Goal: Task Accomplishment & Management: Complete application form

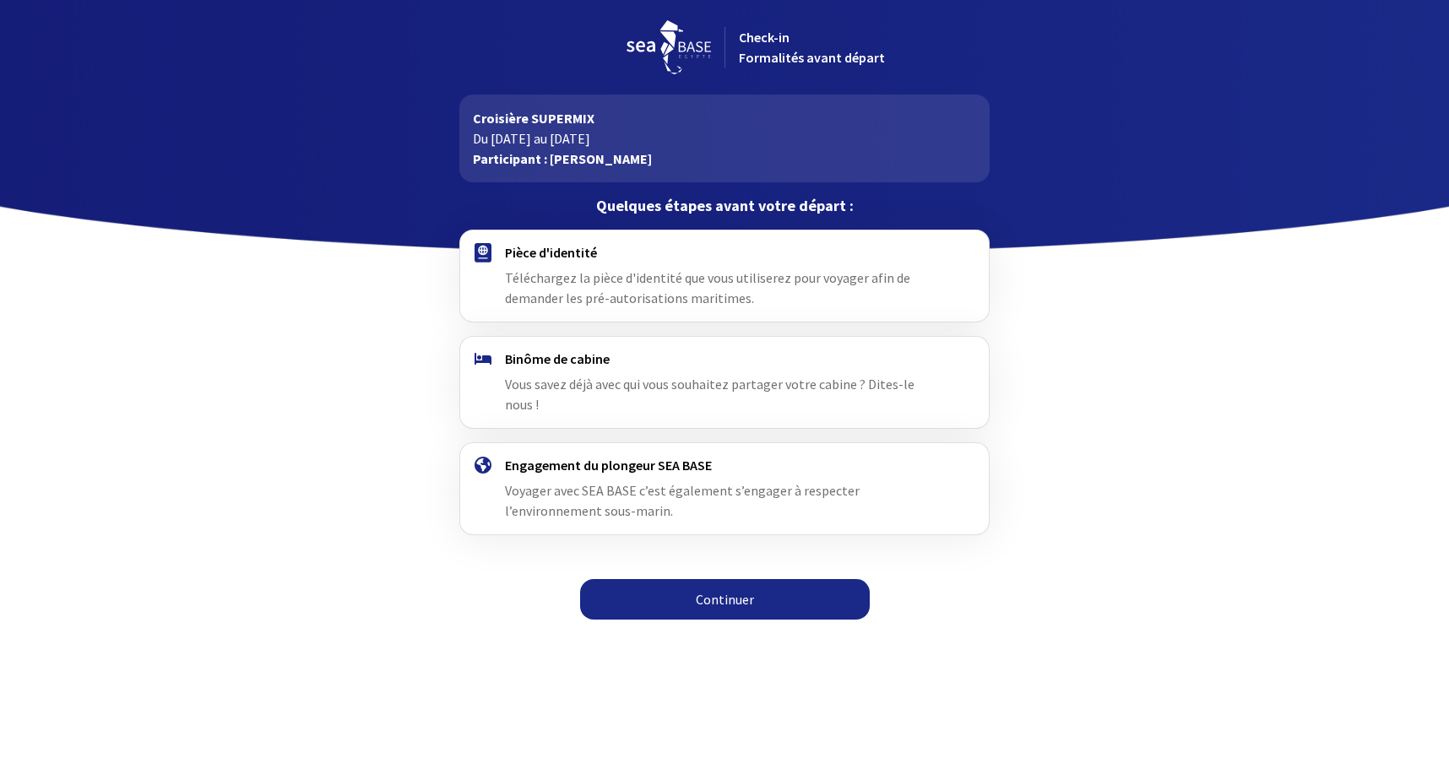
click at [728, 579] on link "Continuer" at bounding box center [725, 599] width 290 height 41
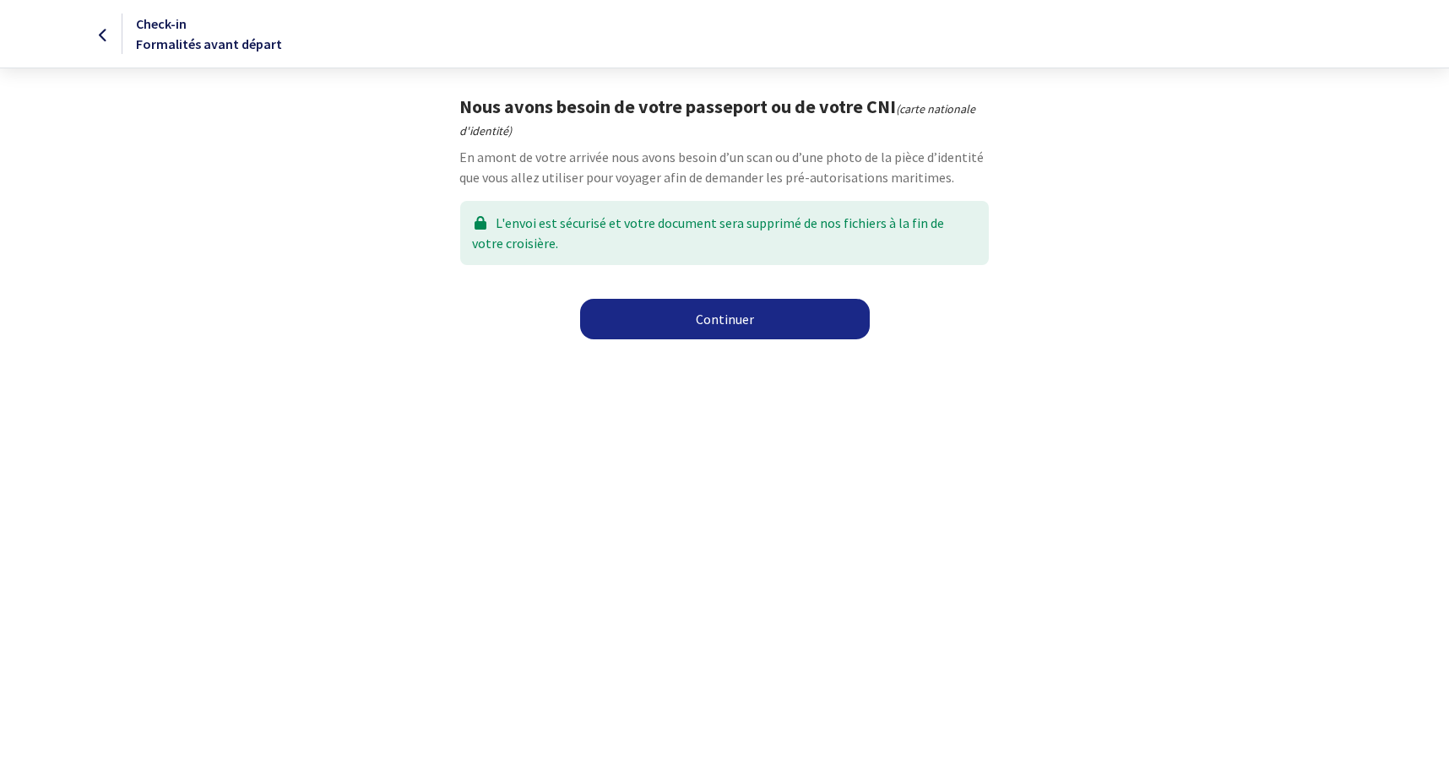
click at [730, 326] on link "Continuer" at bounding box center [725, 319] width 290 height 41
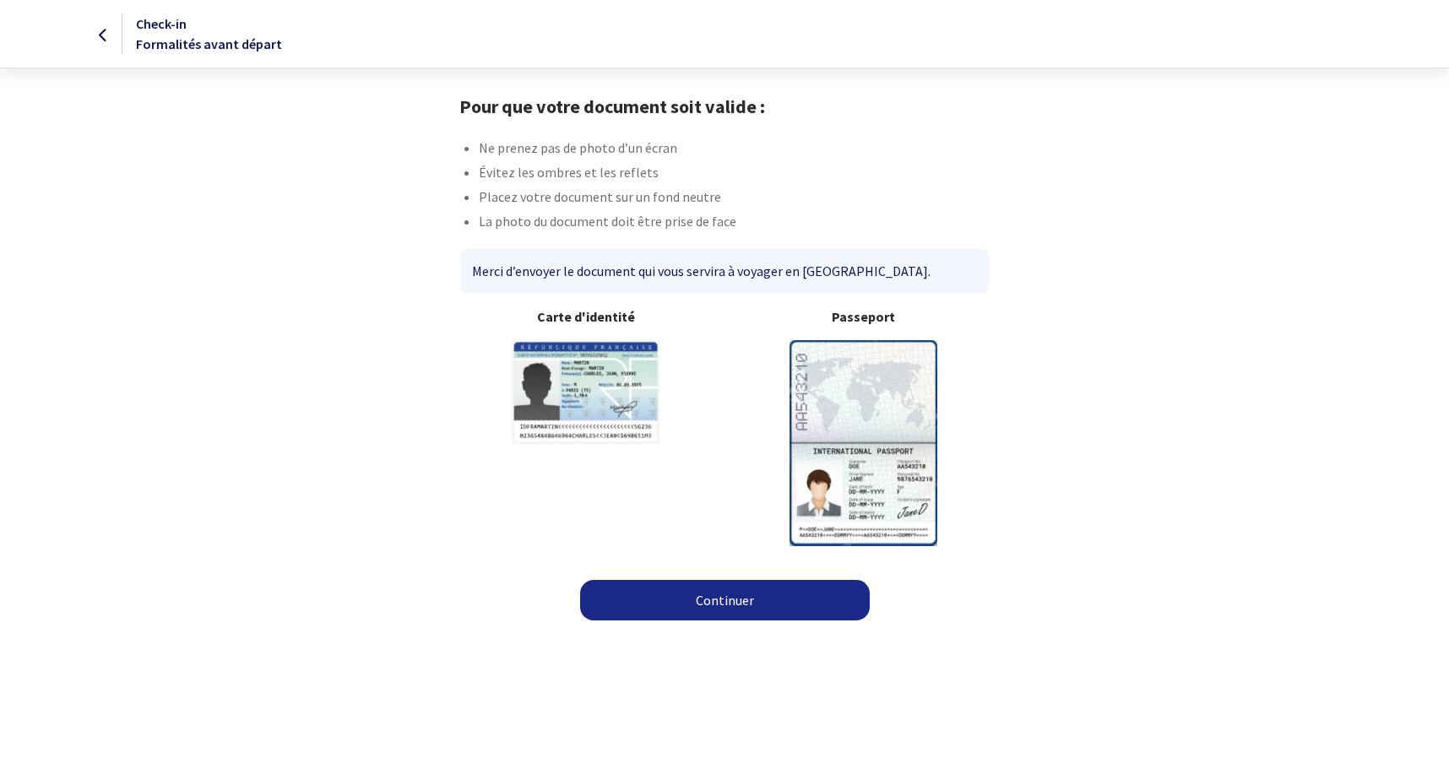
click at [721, 603] on link "Continuer" at bounding box center [725, 600] width 290 height 41
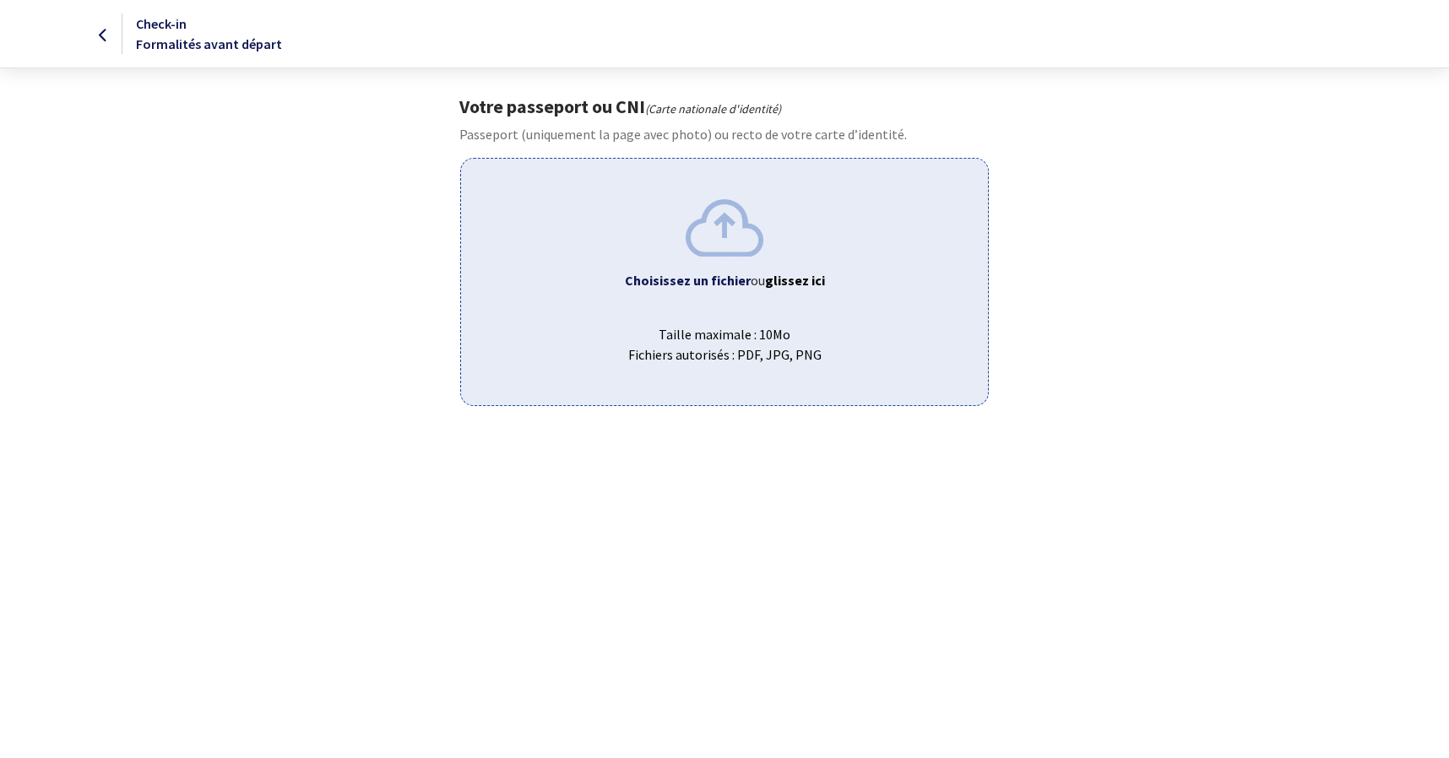
click at [710, 359] on span "Taille maximale : 10Mo Fichiers autorisés : PDF, JPG, PNG" at bounding box center [724, 338] width 499 height 54
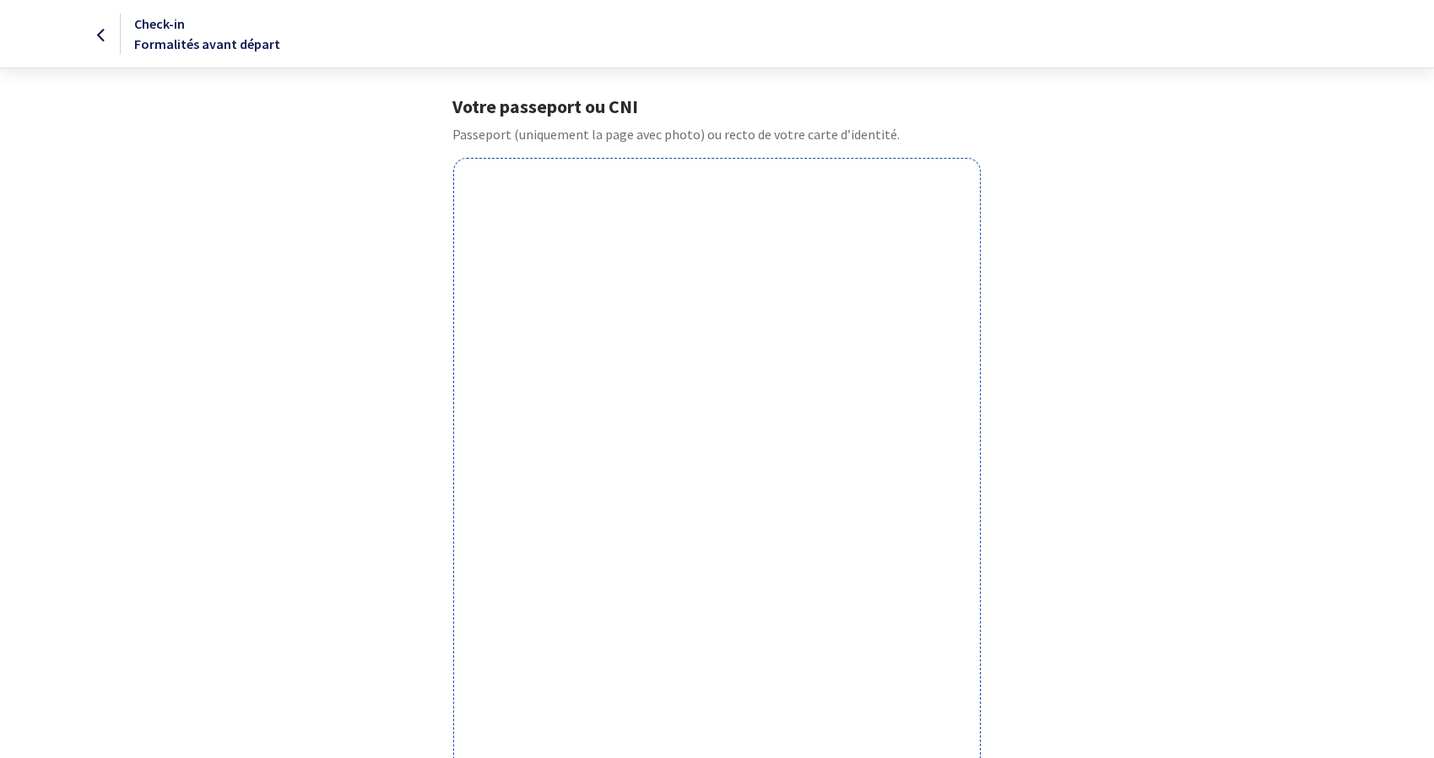
click at [105, 35] on icon at bounding box center [101, 35] width 9 height 1
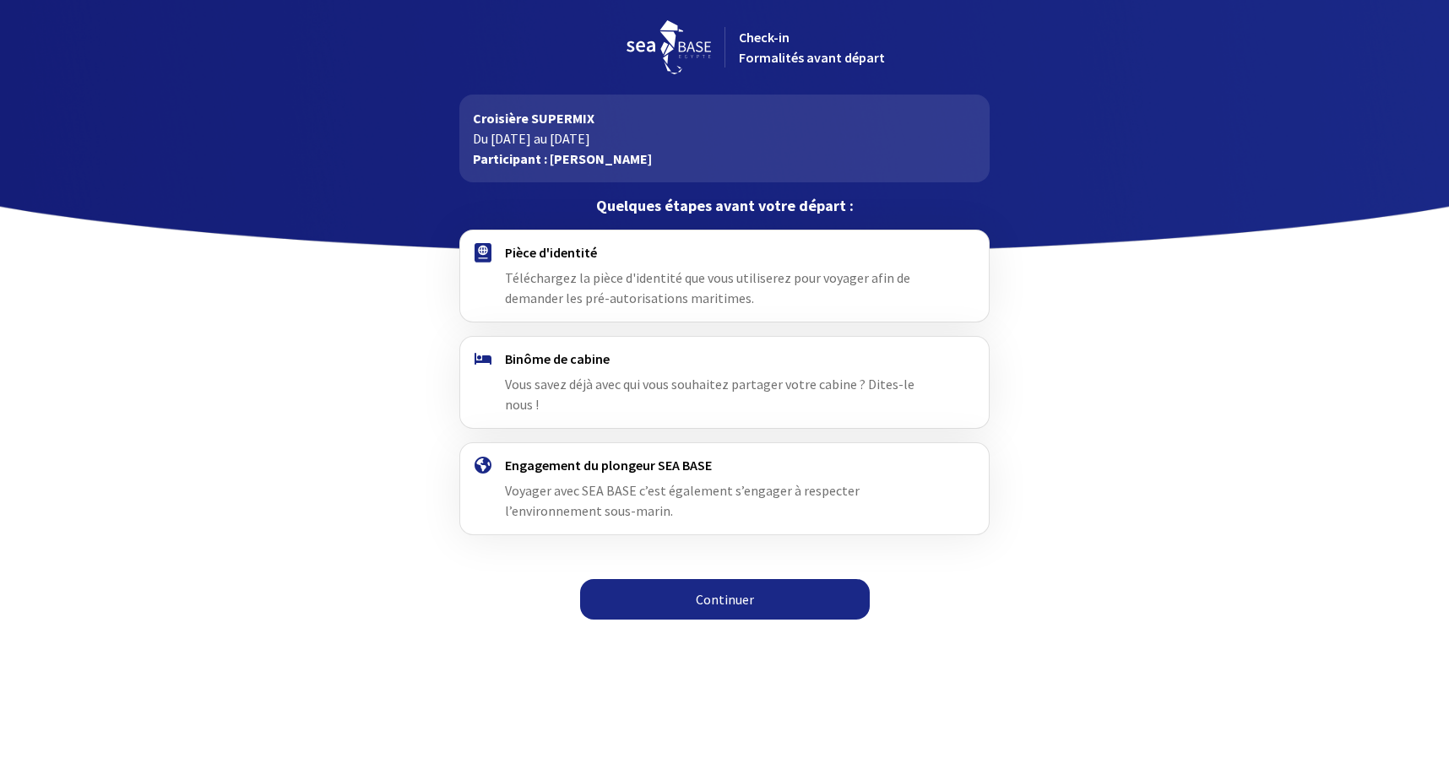
click at [697, 579] on link "Continuer" at bounding box center [725, 599] width 290 height 41
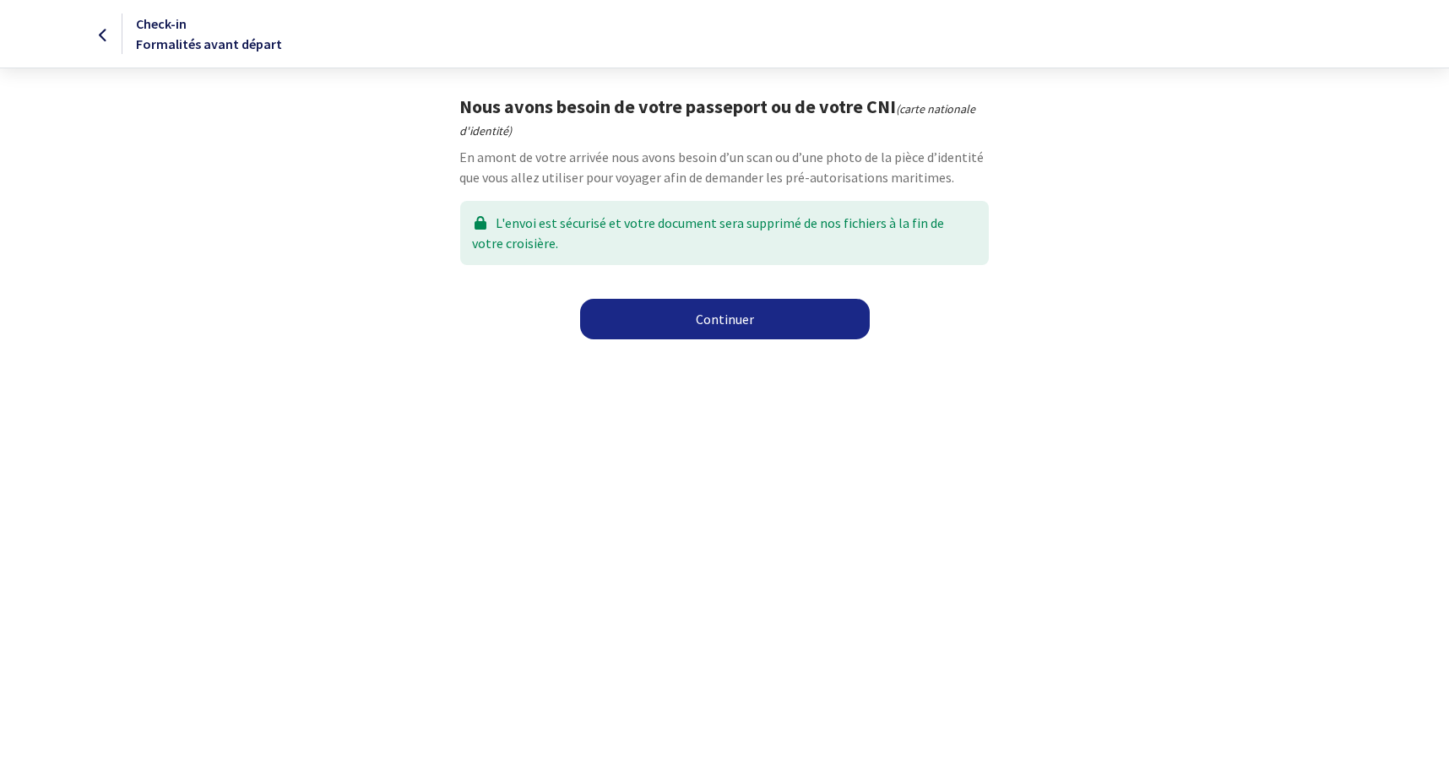
click at [692, 314] on link "Continuer" at bounding box center [725, 319] width 290 height 41
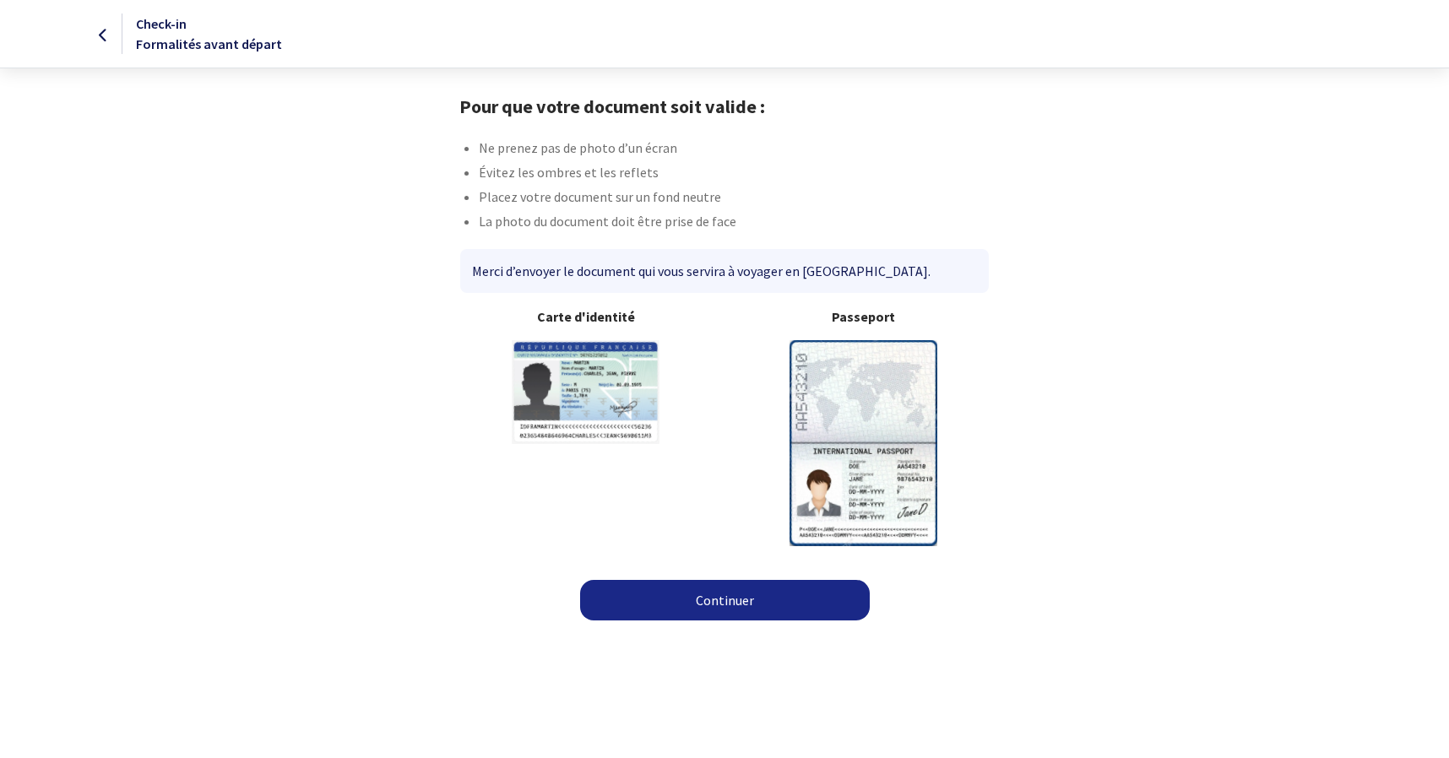
click at [709, 602] on link "Continuer" at bounding box center [725, 600] width 290 height 41
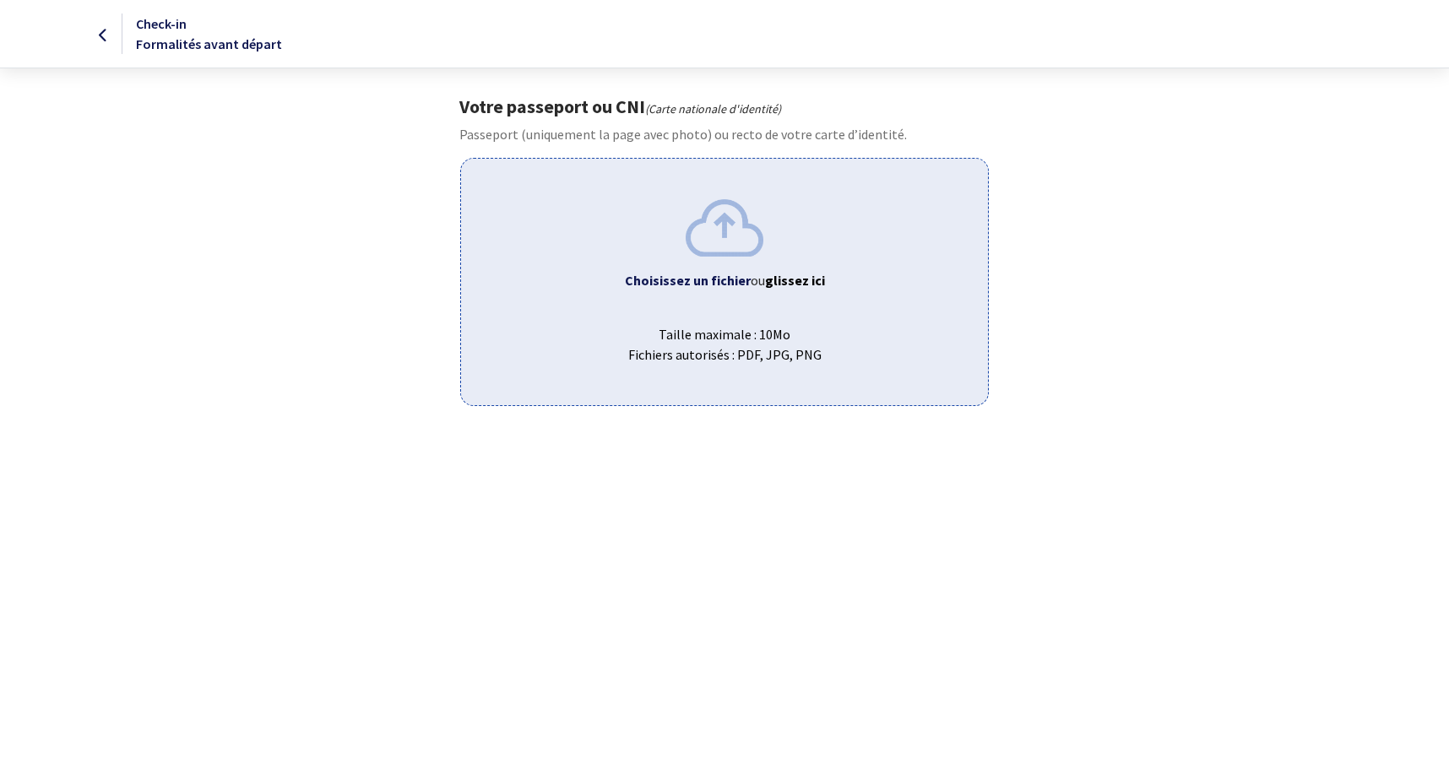
click at [1091, 324] on div "Votre passeport ou CNI (Carte nationale d'identité) Passeport (uniquement la pa…" at bounding box center [724, 250] width 954 height 311
click at [751, 337] on span "Taille maximale : 10Mo Fichiers autorisés : PDF, JPG, PNG" at bounding box center [724, 338] width 499 height 54
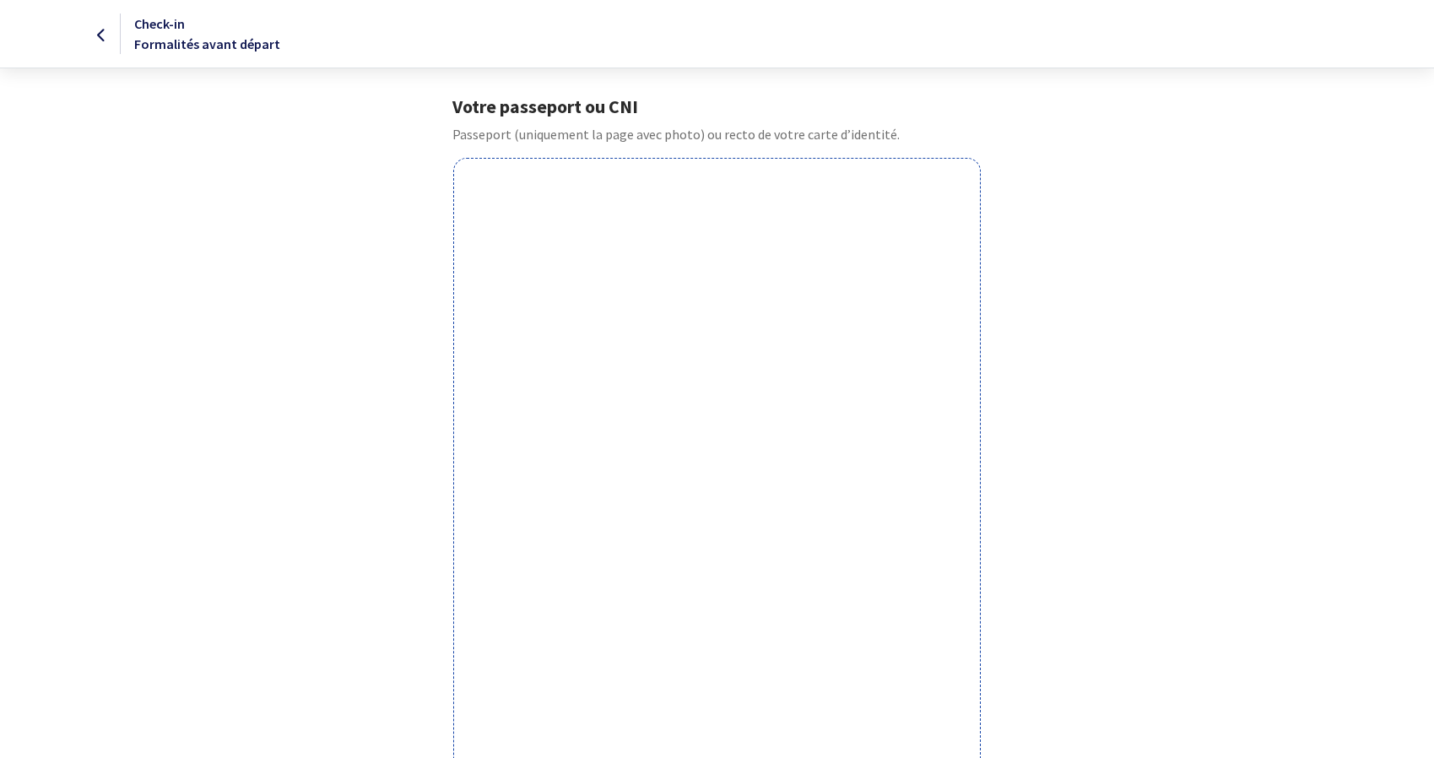
click at [420, 734] on div "Votre passeport ou CNI Passeport (uniquement la page avec photo) ou recto de vo…" at bounding box center [718, 557] width 954 height 924
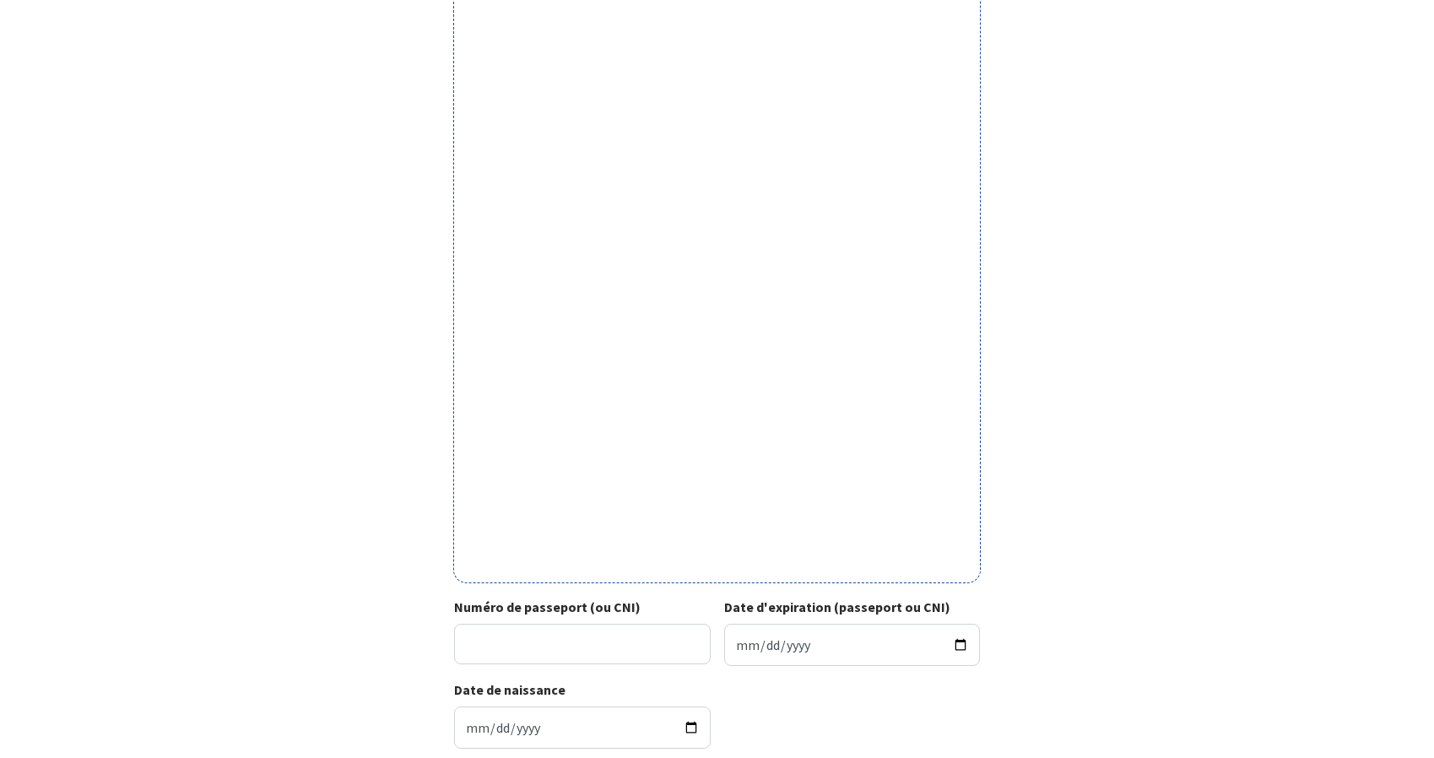
scroll to position [377, 0]
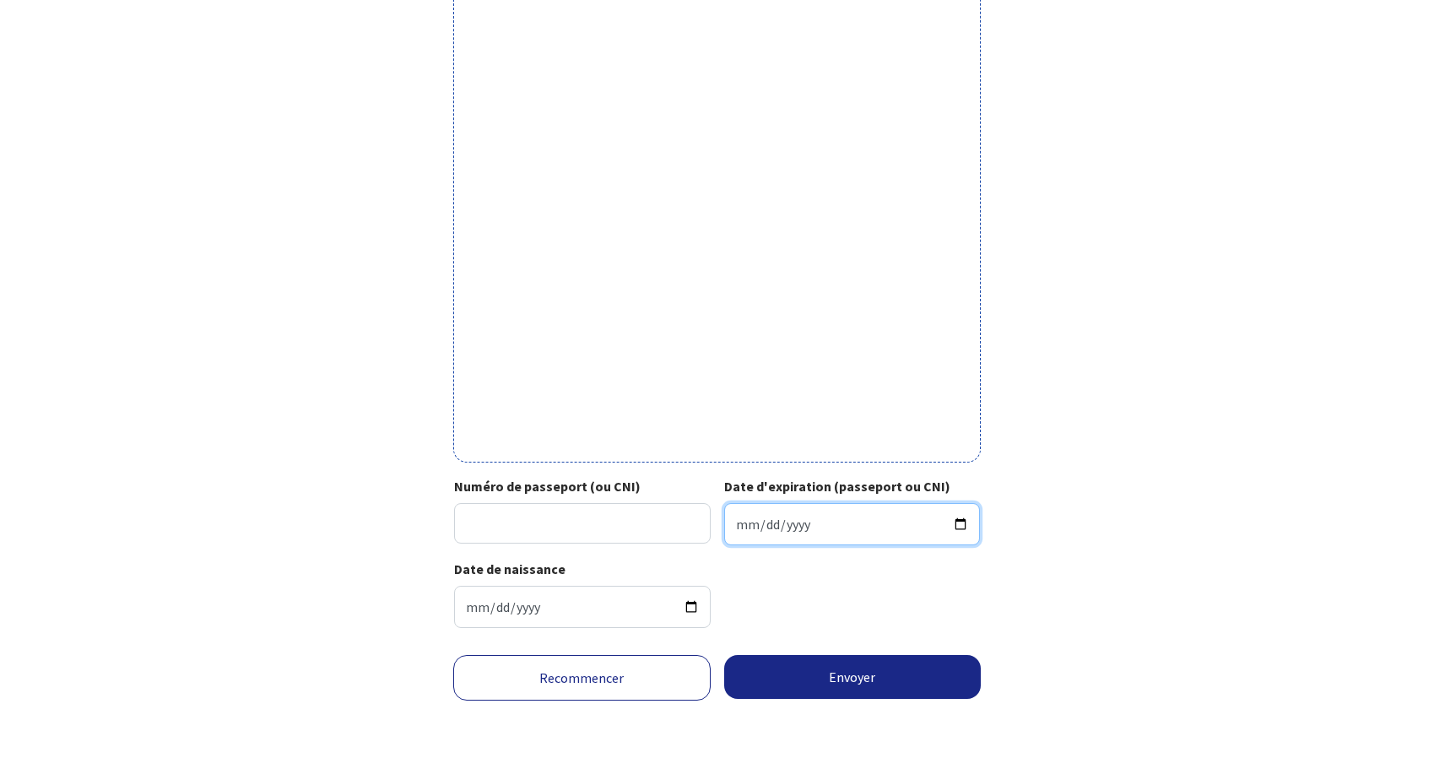
click at [729, 519] on input "Date d'expiration (passeport ou CNI)" at bounding box center [852, 524] width 257 height 42
type input "2028-04-18"
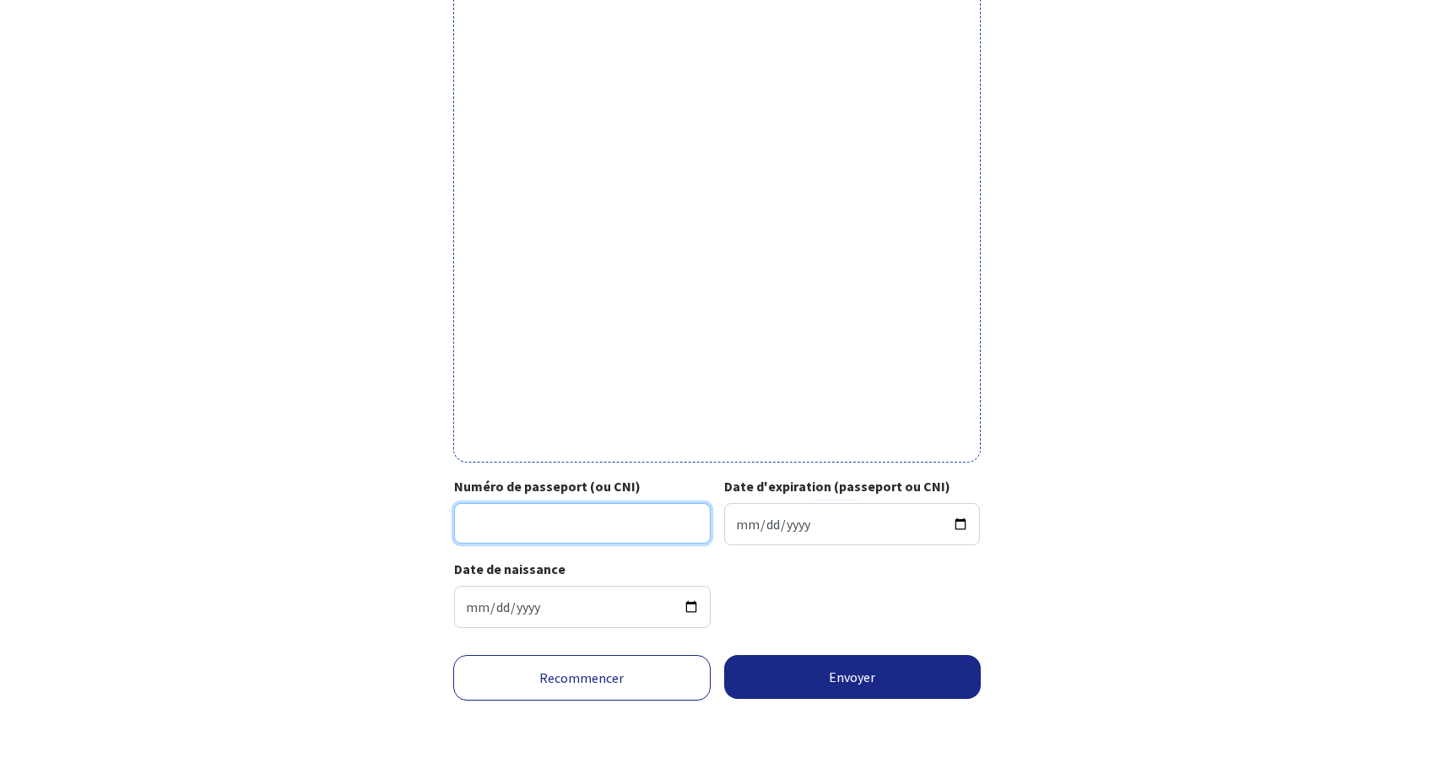
click at [592, 530] on input "Numéro de passeport (ou CNI)" at bounding box center [582, 523] width 257 height 41
click at [550, 529] on input "Numéro de passeport (ou CNI)" at bounding box center [582, 523] width 257 height 41
click at [529, 515] on input "Numéro de passeport (ou CNI)" at bounding box center [582, 523] width 257 height 41
type input "18CK90603"
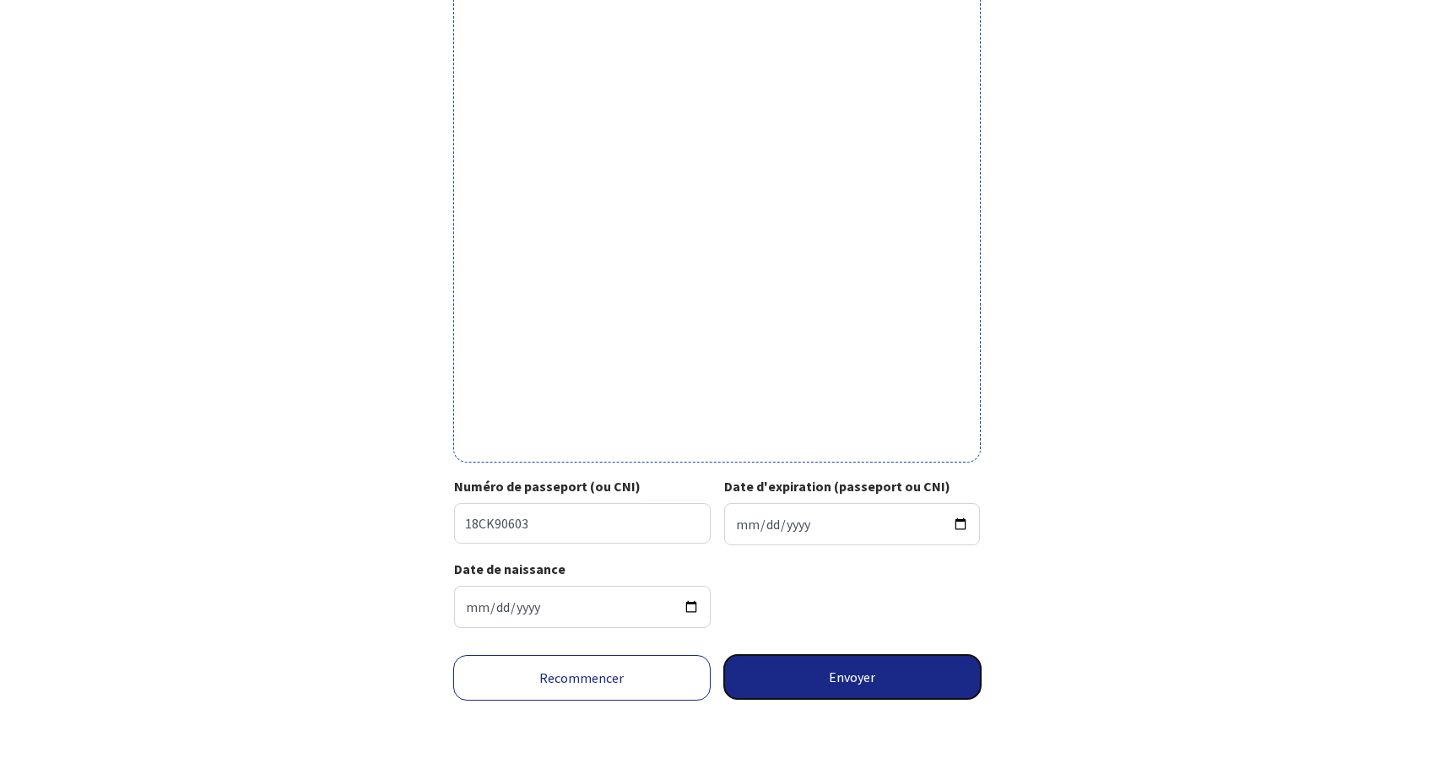
click at [854, 667] on button "Envoyer" at bounding box center [853, 677] width 258 height 44
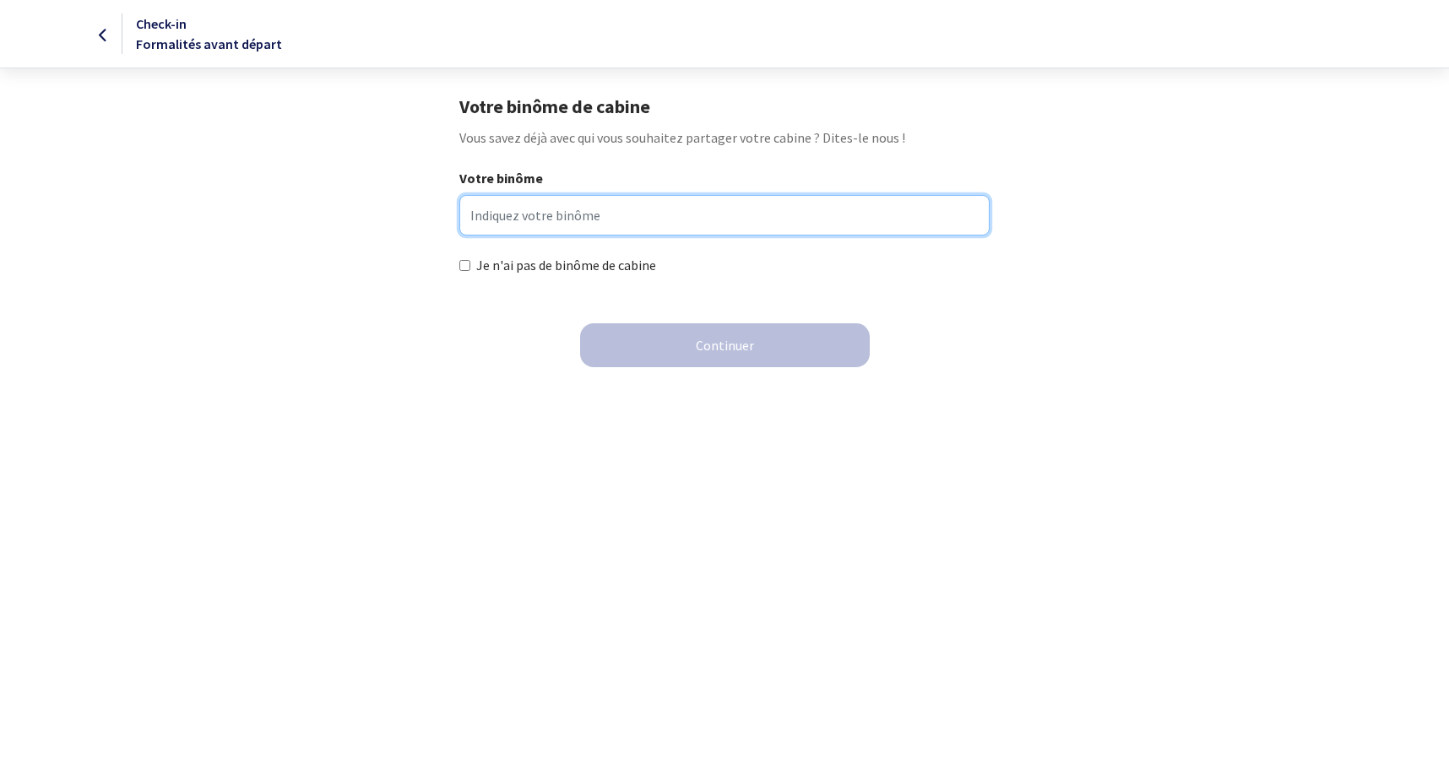
click at [496, 203] on input "Votre binôme" at bounding box center [723, 215] width 529 height 41
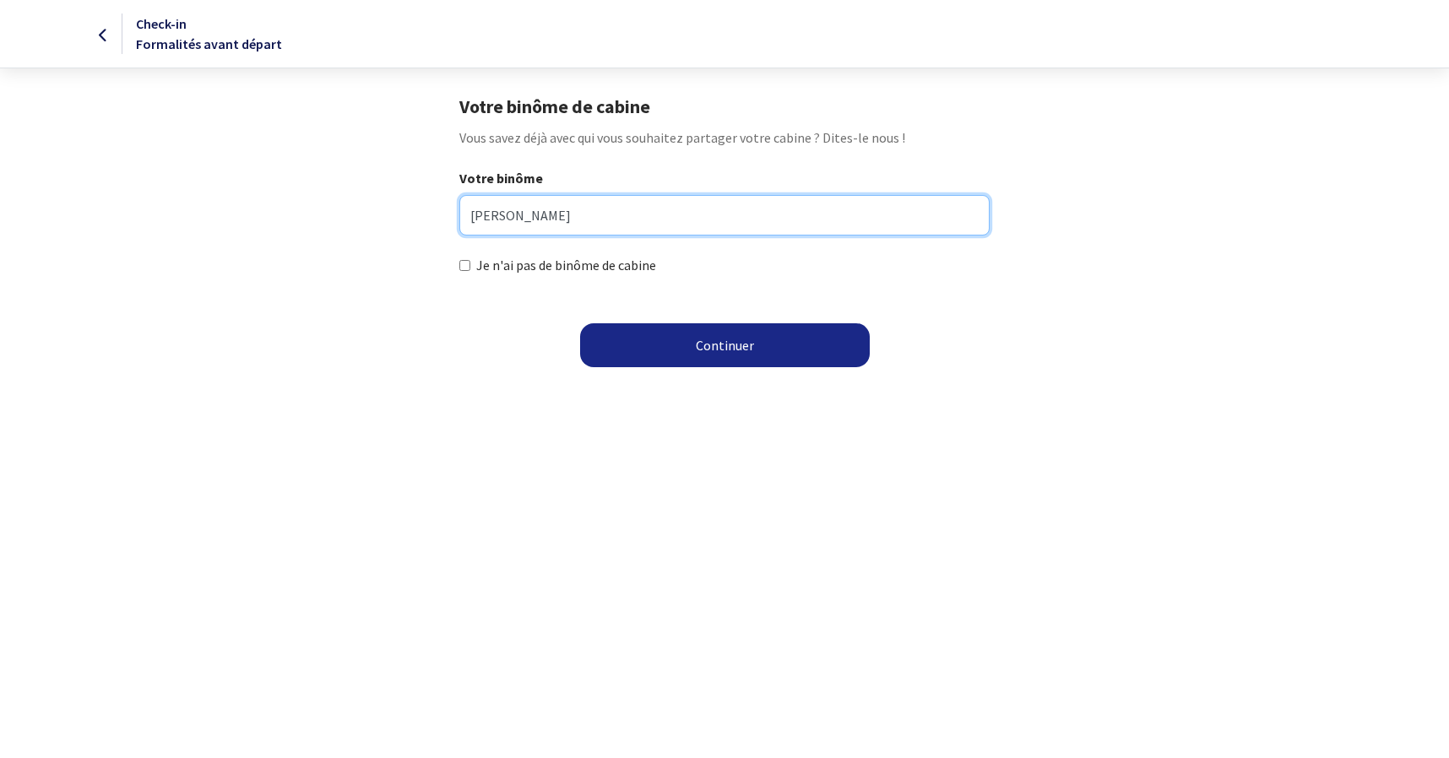
type input "[PERSON_NAME]"
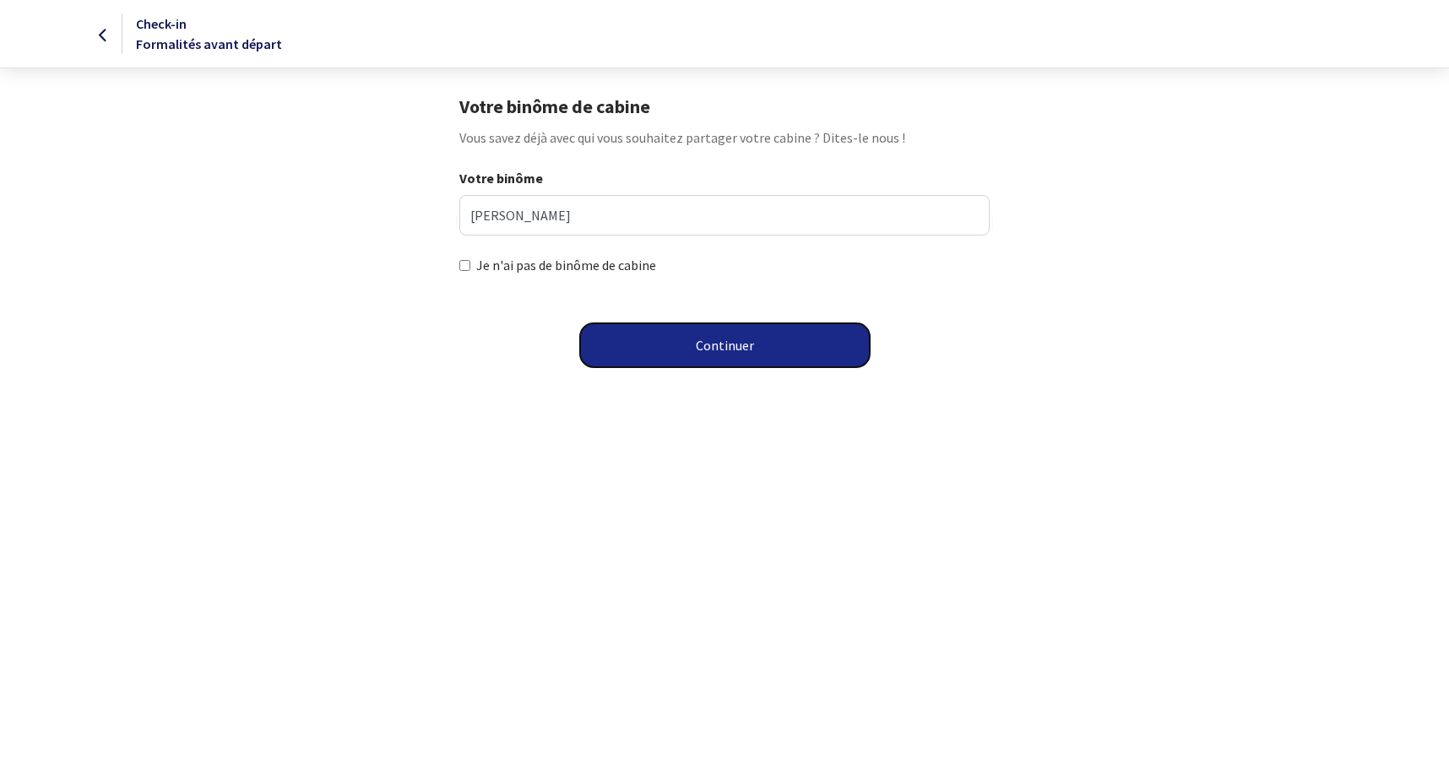
click at [716, 353] on button "Continuer" at bounding box center [725, 345] width 290 height 44
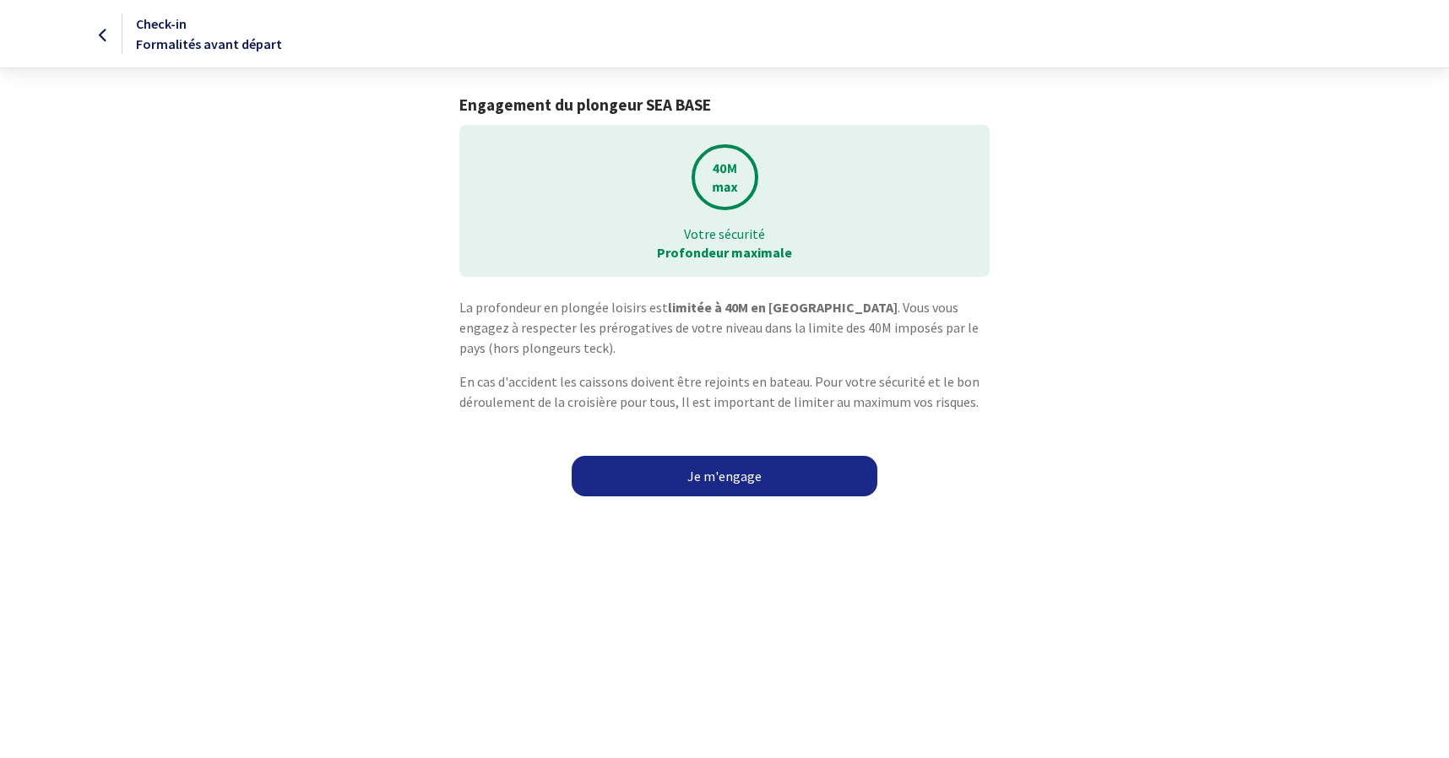
click at [715, 473] on link "Je m'engage" at bounding box center [725, 476] width 306 height 41
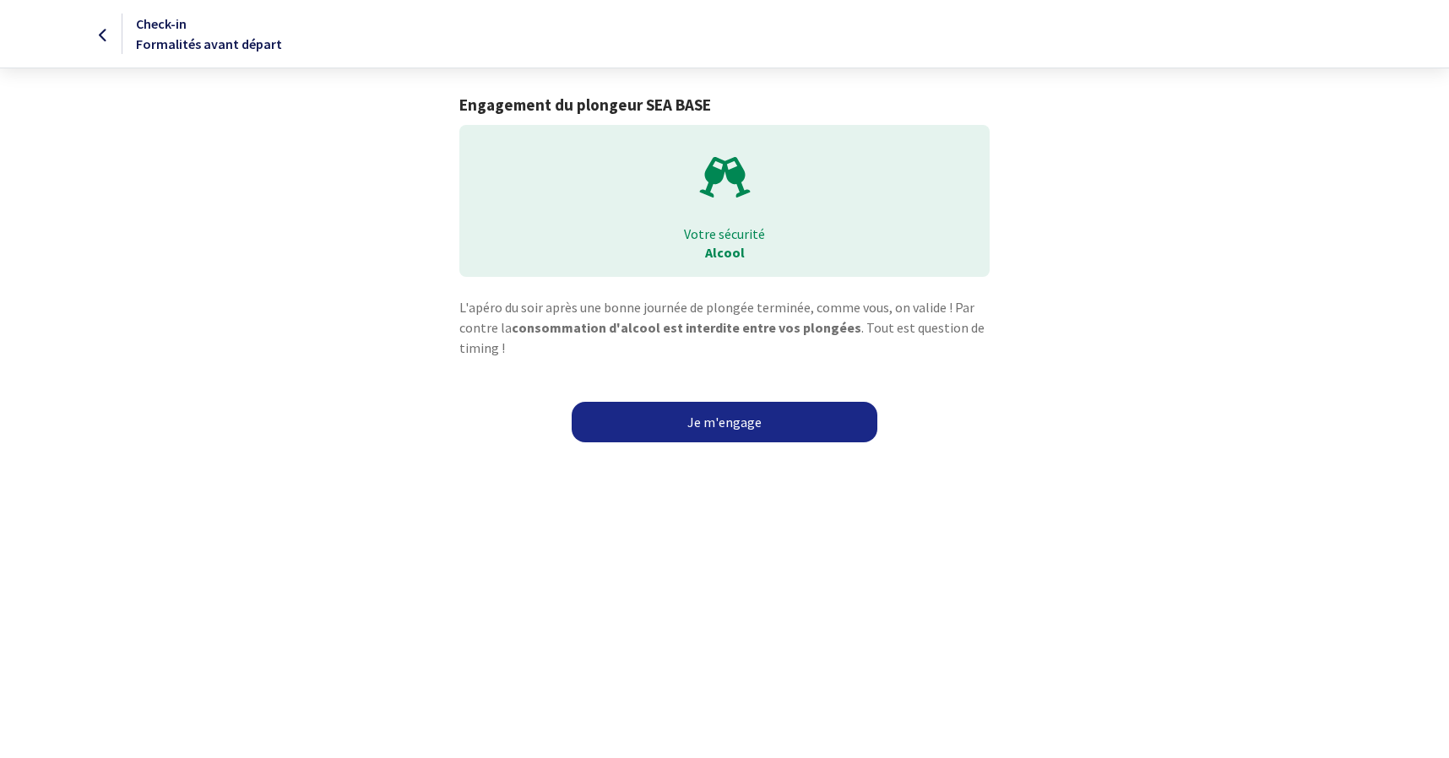
click at [752, 423] on link "Je m'engage" at bounding box center [725, 422] width 306 height 41
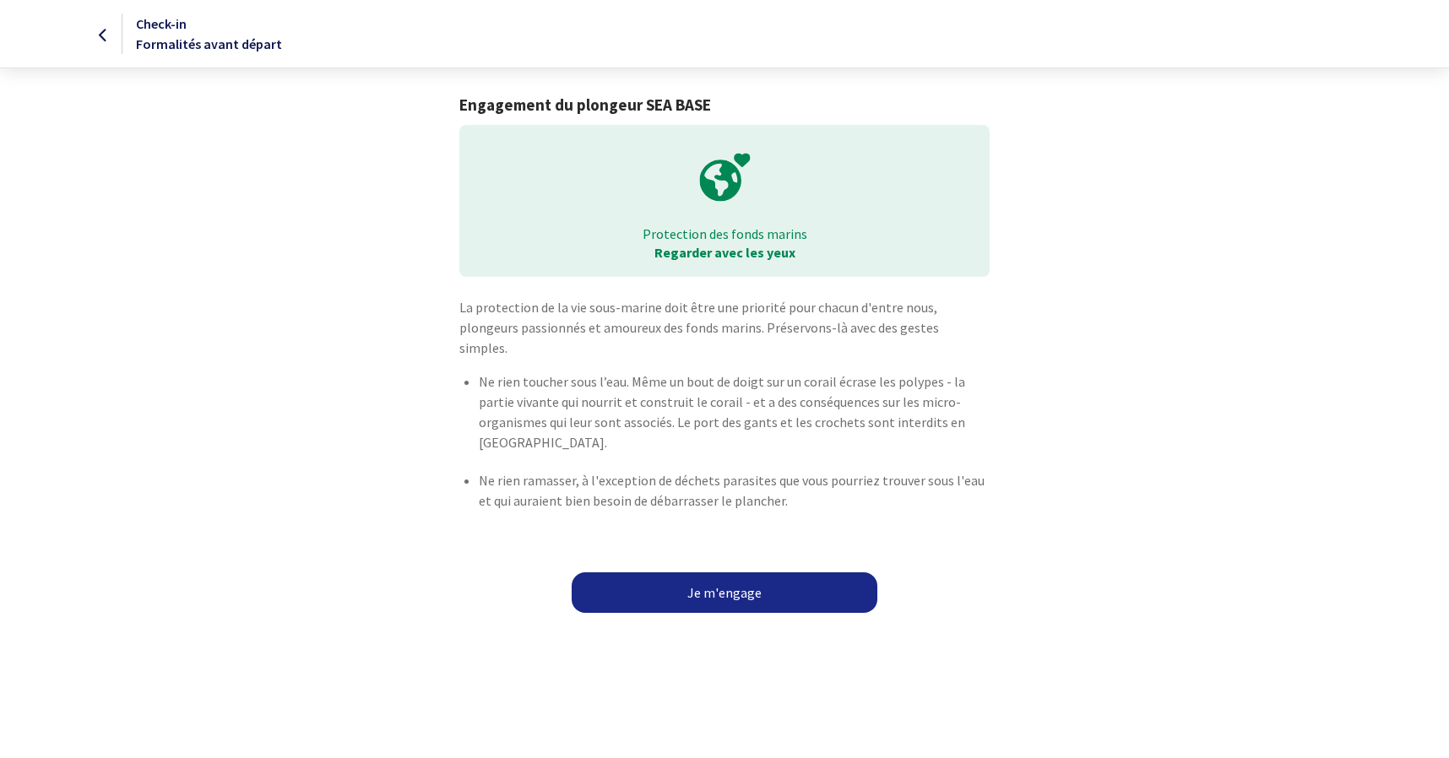
click at [741, 572] on link "Je m'engage" at bounding box center [725, 592] width 306 height 41
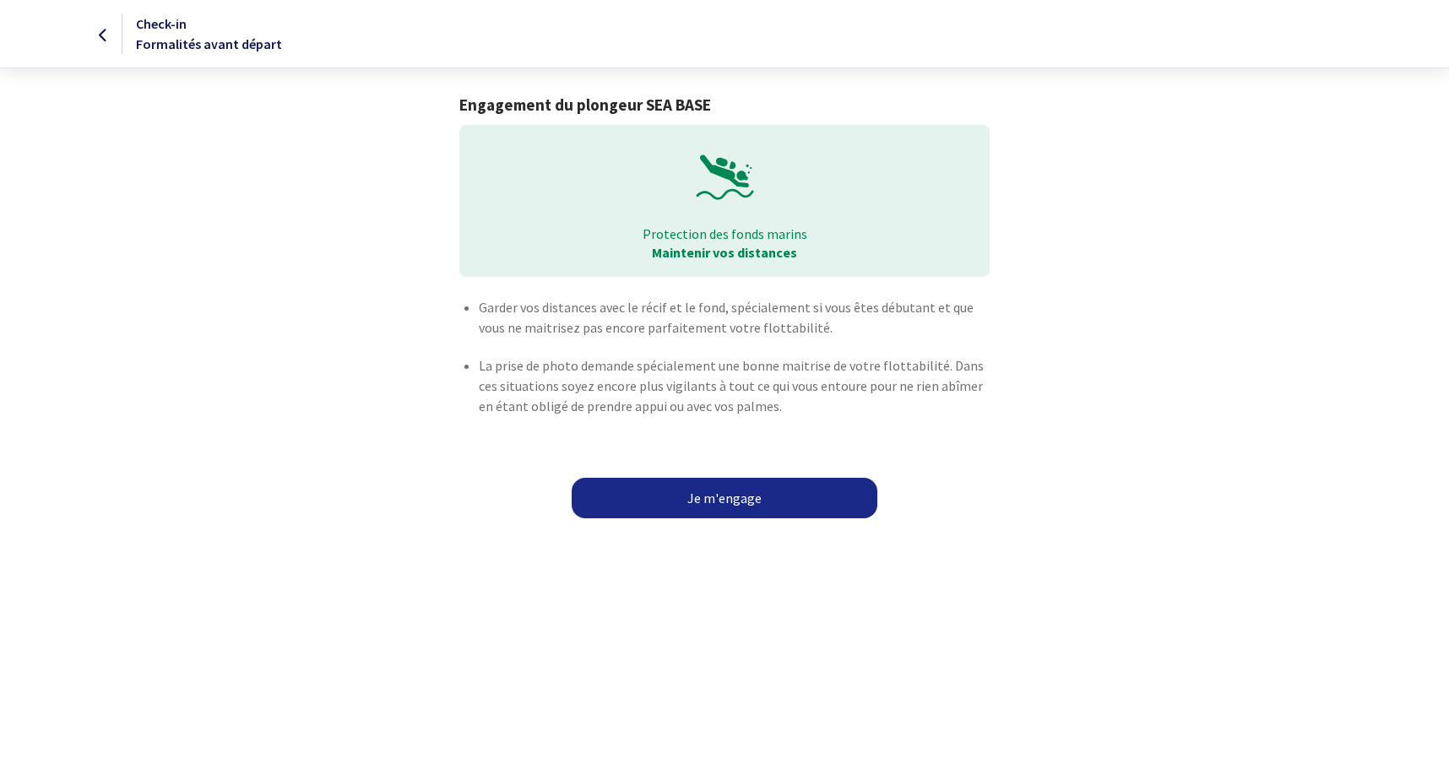
click at [721, 492] on link "Je m'engage" at bounding box center [725, 498] width 306 height 41
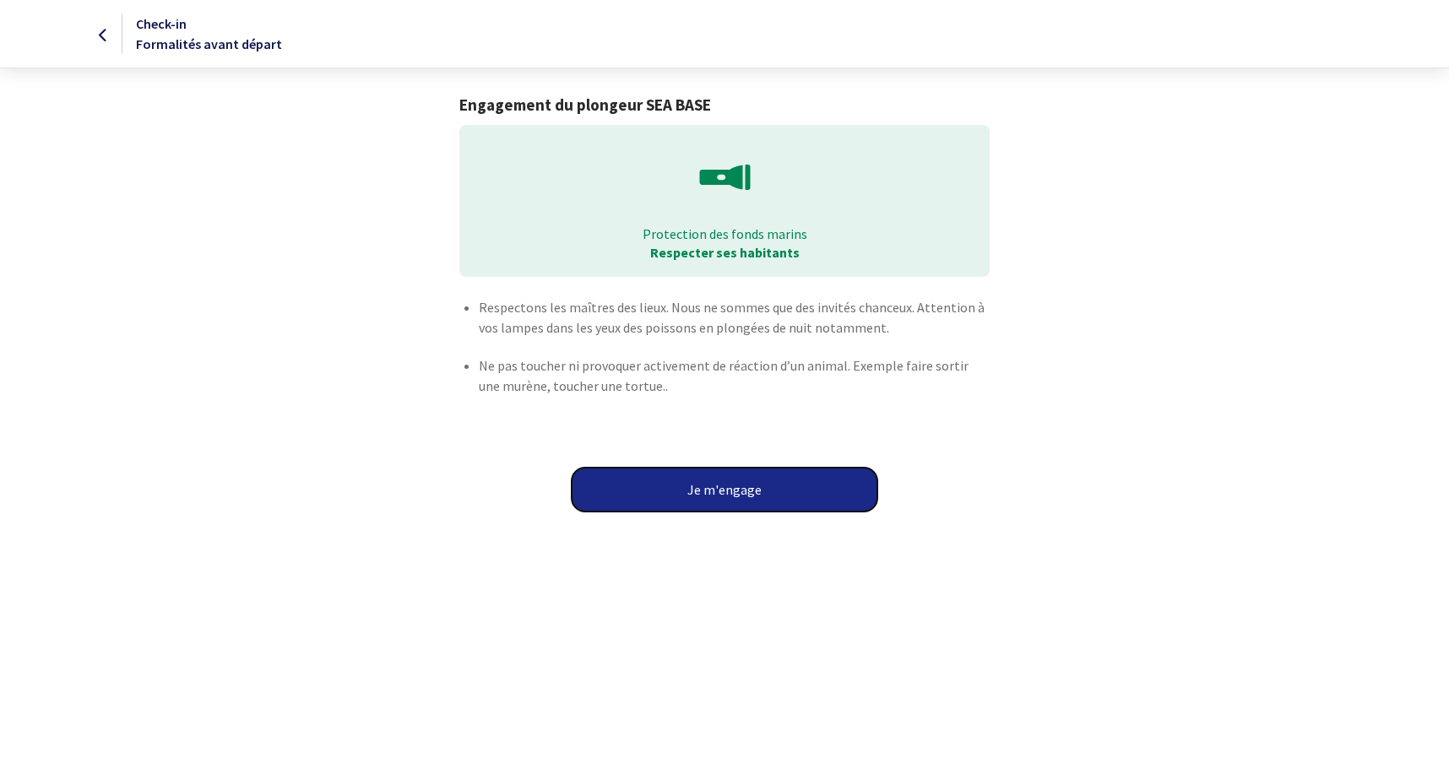
click at [738, 489] on button "Je m'engage" at bounding box center [725, 490] width 306 height 44
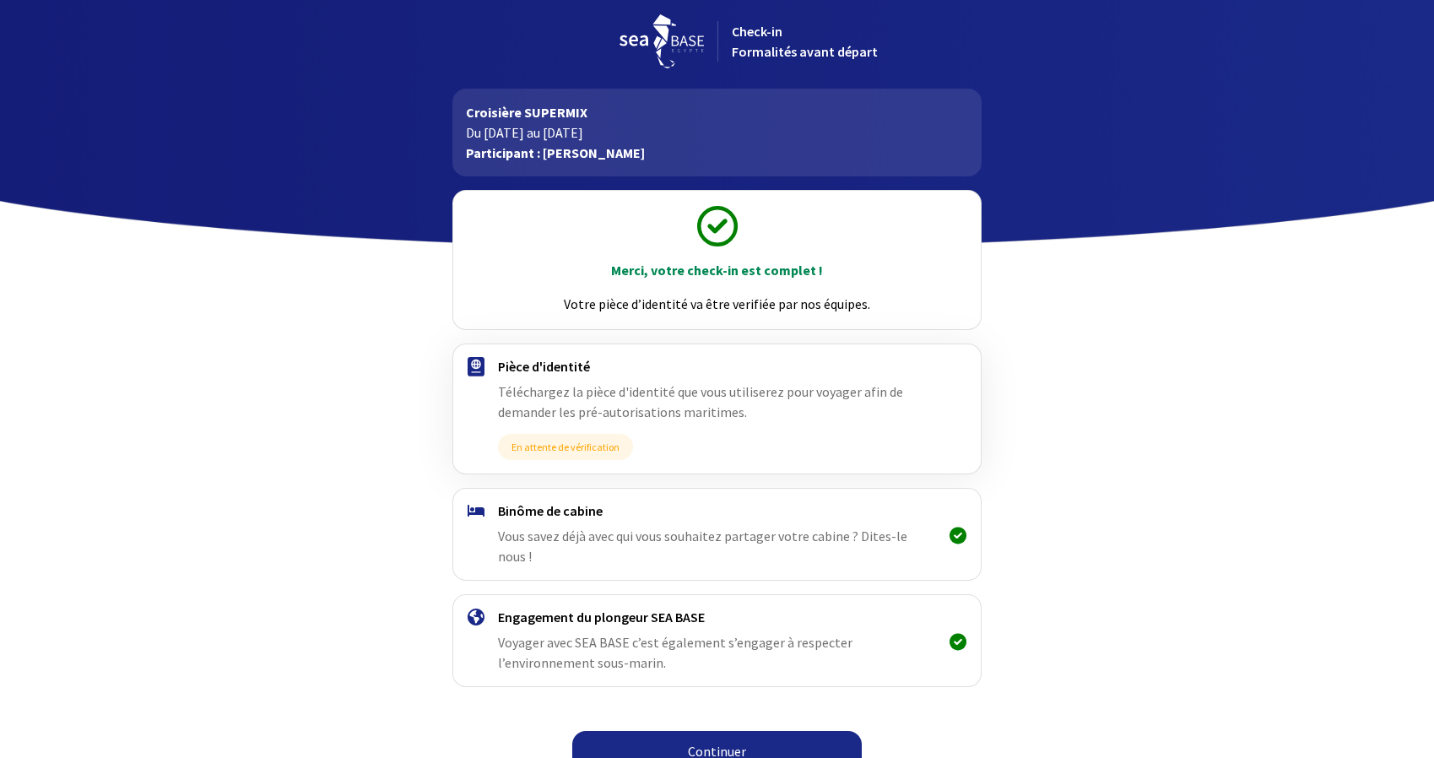
scroll to position [9, 0]
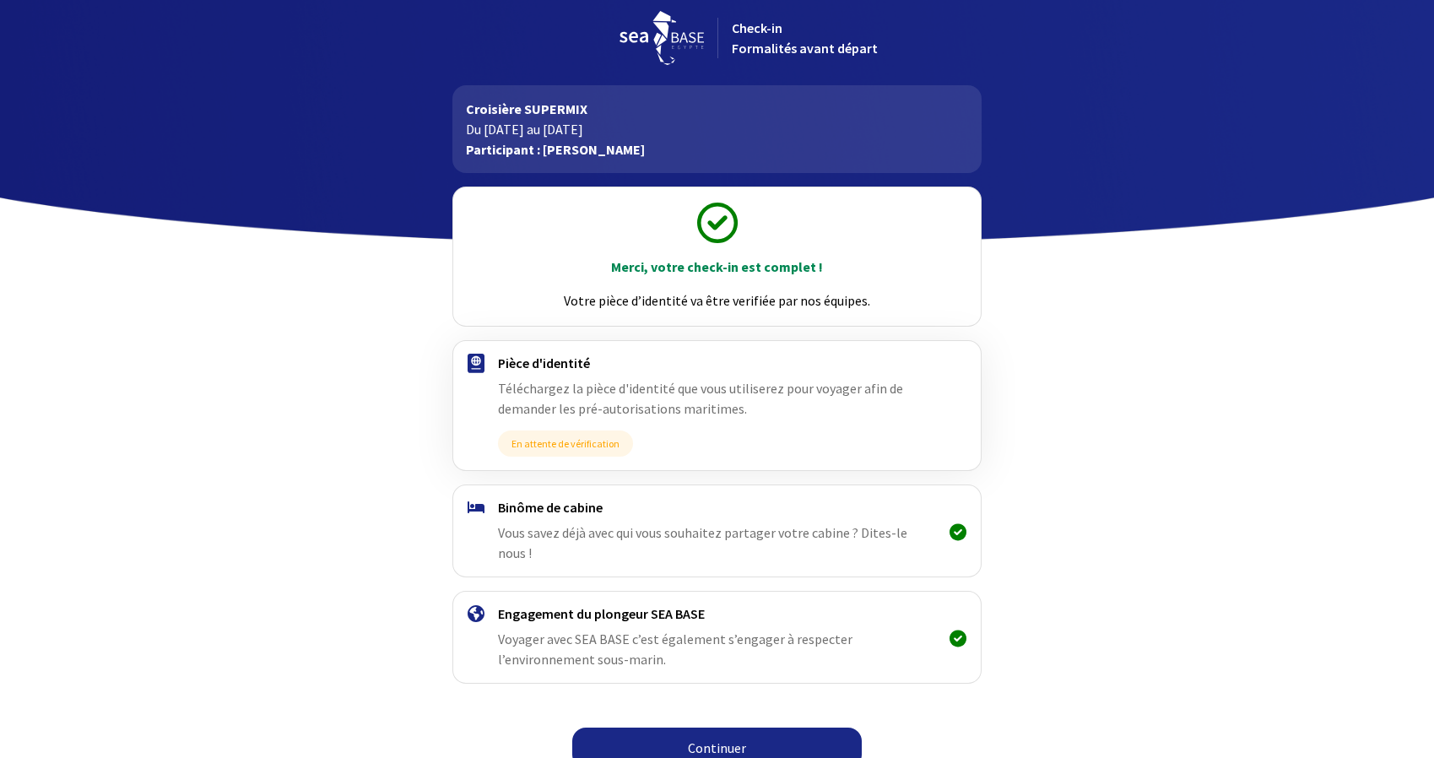
click at [753, 732] on link "Continuer" at bounding box center [717, 748] width 290 height 41
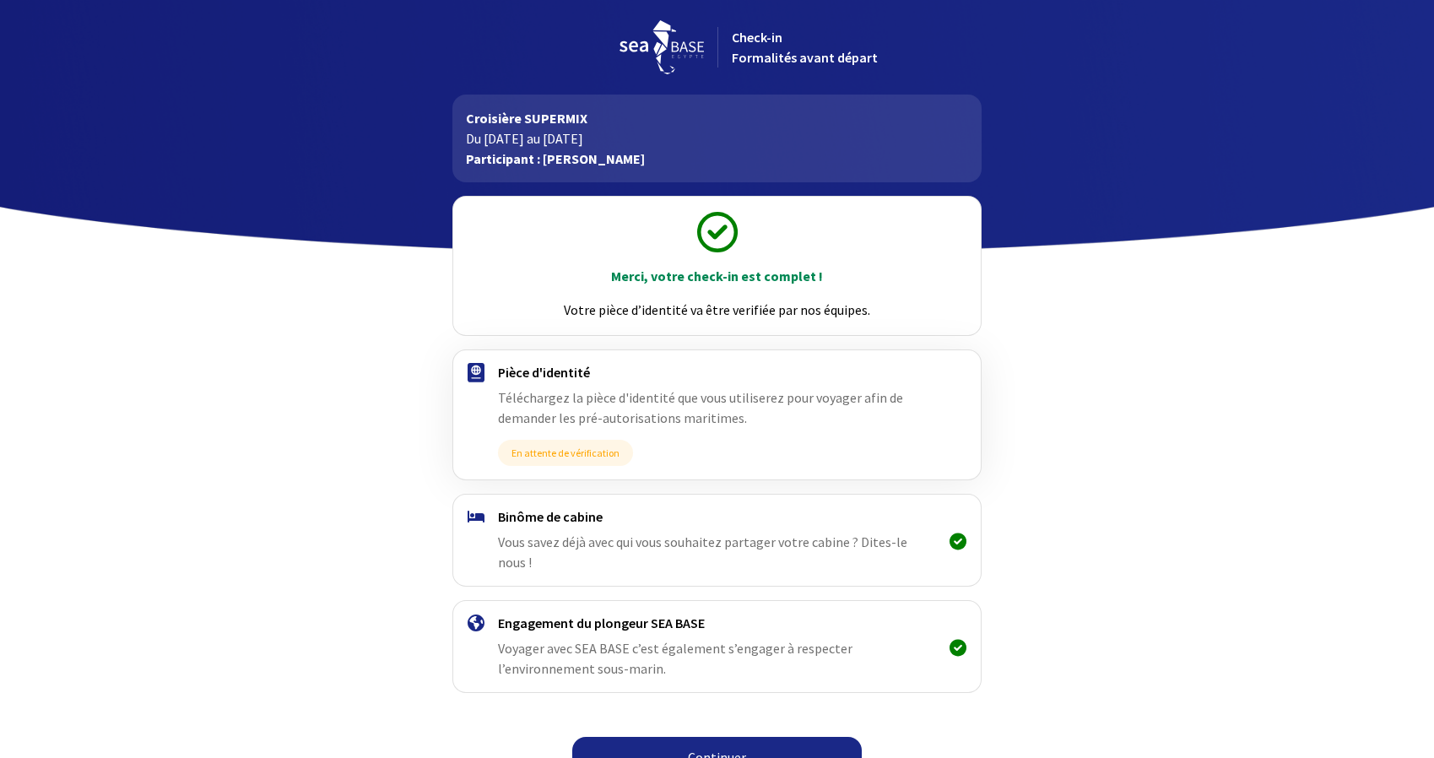
click at [578, 41] on div at bounding box center [579, 47] width 278 height 54
